Goal: Task Accomplishment & Management: Manage account settings

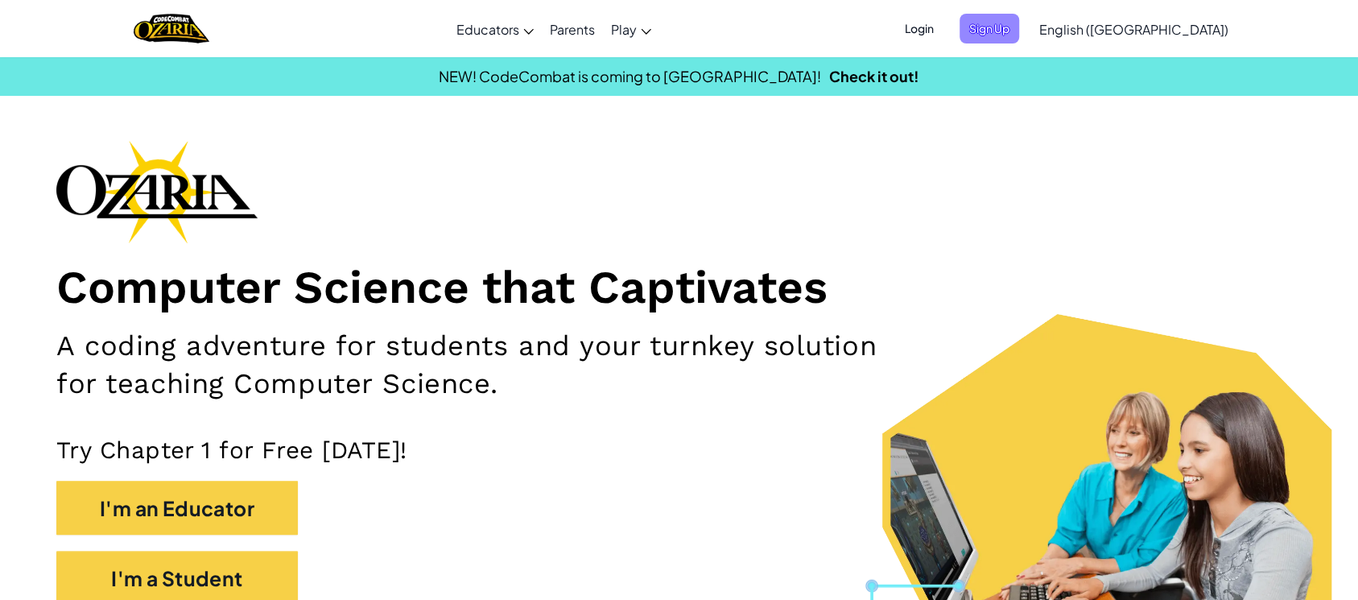
click at [1019, 32] on span "Sign Up" at bounding box center [990, 29] width 60 height 30
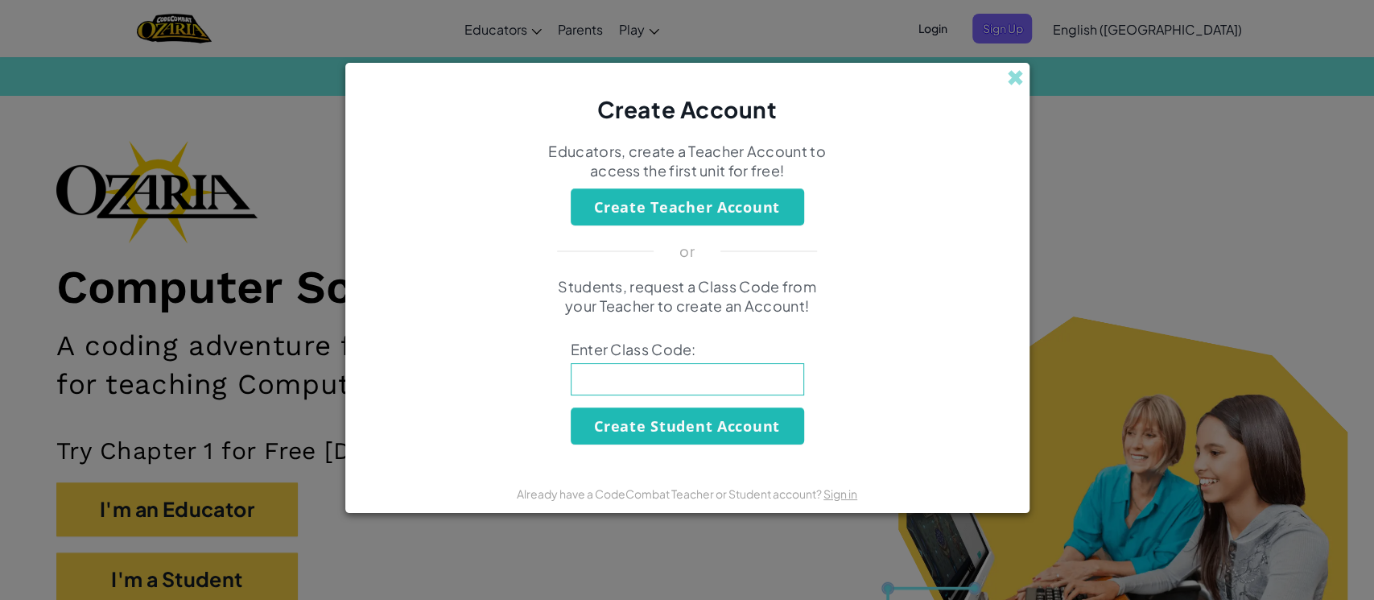
click at [1134, 300] on div "Create Account Educators, create a Teacher Account to access the first unit for…" at bounding box center [687, 300] width 1374 height 600
click at [1011, 78] on span at bounding box center [1015, 77] width 17 height 17
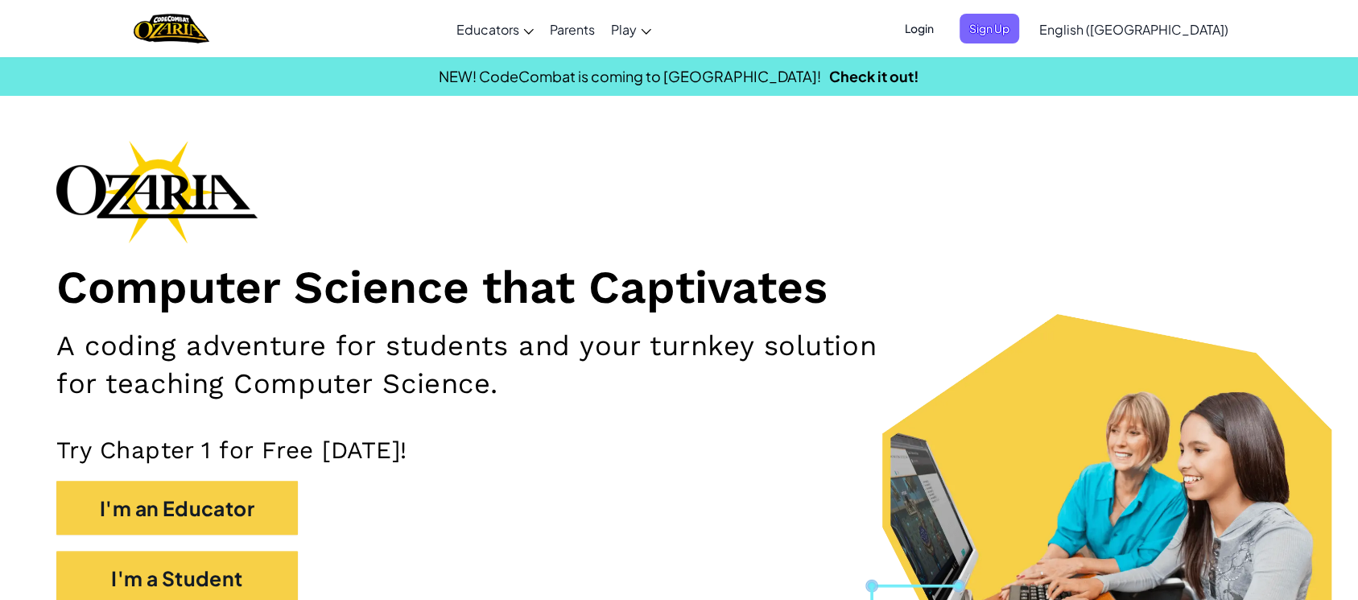
click at [944, 23] on span "Login" at bounding box center [919, 29] width 48 height 30
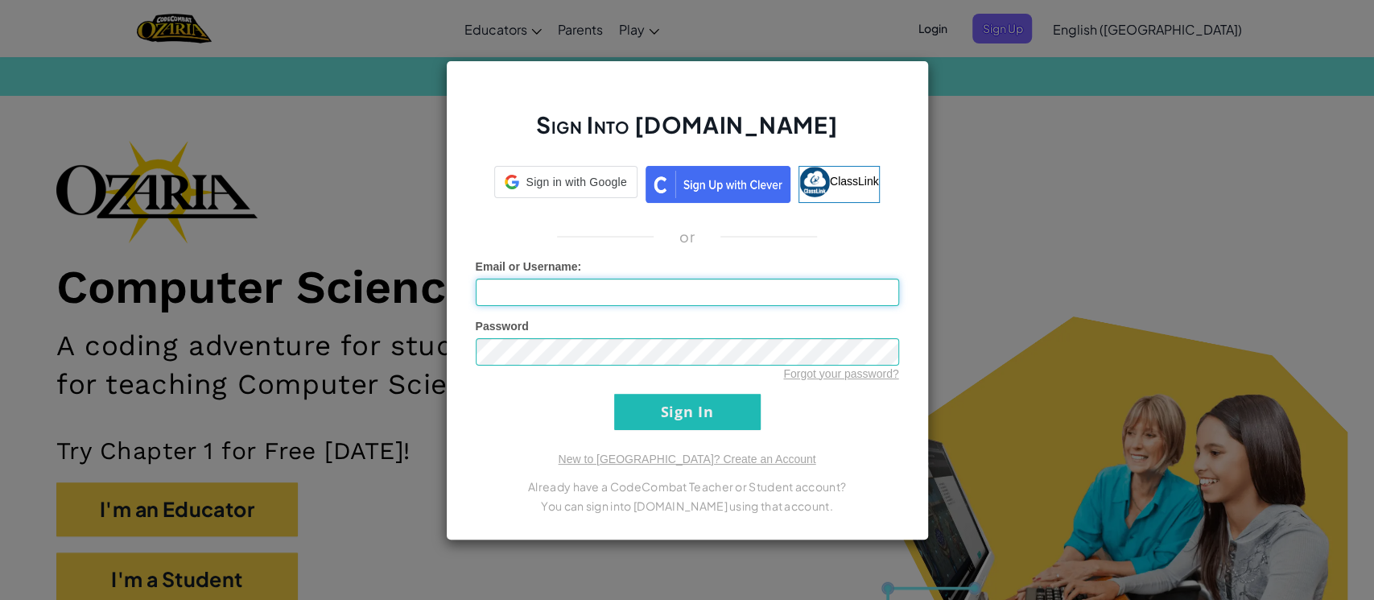
type input "[EMAIL_ADDRESS][DOMAIN_NAME]"
click at [695, 420] on input "Sign In" at bounding box center [687, 412] width 147 height 36
